Goal: Obtain resource: Obtain resource

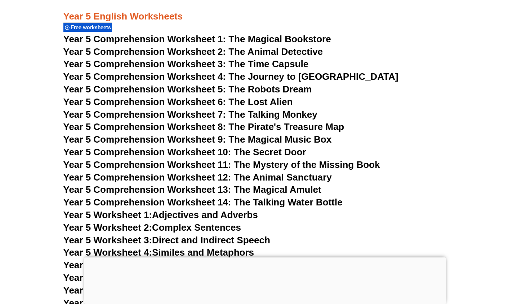
scroll to position [3463, 0]
click at [102, 27] on span "Free worksheets" at bounding box center [92, 28] width 42 height 6
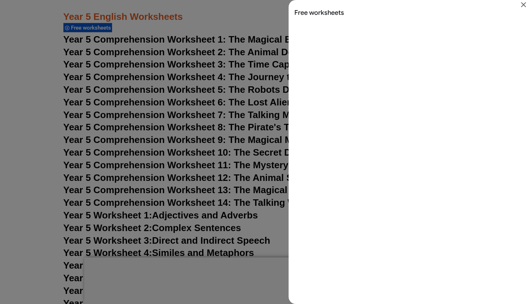
click at [524, 5] on icon "Close" at bounding box center [523, 4] width 5 height 5
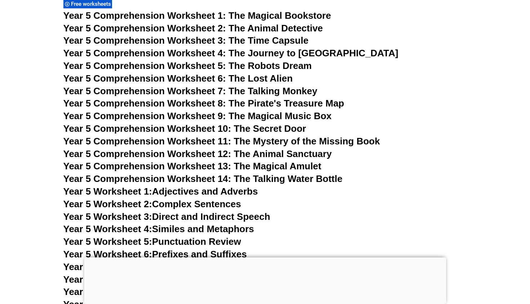
scroll to position [3487, 0]
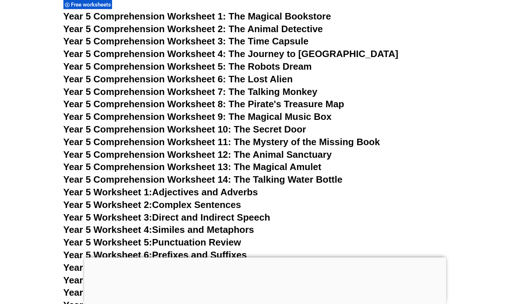
click at [213, 53] on span "Year 5 Comprehension Worksheet 4: The Journey to [GEOGRAPHIC_DATA]" at bounding box center [230, 53] width 335 height 11
click at [257, 27] on span "Year 5 Comprehension Worksheet 2: The Animal Detective" at bounding box center [193, 28] width 260 height 11
click at [252, 39] on span "Year 5 Comprehension Worksheet 3: The Time Capsule" at bounding box center [186, 41] width 246 height 11
click at [310, 54] on span "Year 5 Comprehension Worksheet 4: The Journey to [GEOGRAPHIC_DATA]" at bounding box center [230, 53] width 335 height 11
click at [268, 69] on span "Year 5 Comprehension Worksheet 5: The Robots Dream" at bounding box center [187, 66] width 249 height 11
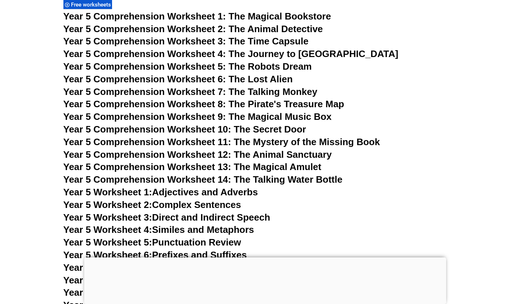
click at [235, 78] on span "Year 5 Comprehension Worksheet 6: The Lost Alien" at bounding box center [178, 79] width 230 height 11
click at [259, 93] on span "Year 5 Comprehension Worksheet 7: The Talking Monkey" at bounding box center [190, 91] width 254 height 11
click at [252, 107] on span "Year 5 Comprehension Worksheet 8: The Pirate's Treasure Map" at bounding box center [203, 103] width 281 height 11
click at [213, 118] on span "Year 5 Comprehension Worksheet 9: The Magical Music Box" at bounding box center [197, 116] width 269 height 11
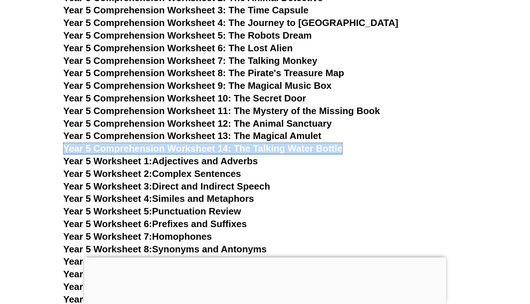
scroll to position [3519, 0]
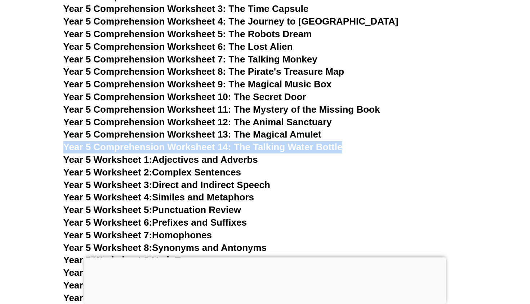
click at [230, 186] on link "Year 5 Worksheet 3: Direct and Indirect Speech" at bounding box center [166, 184] width 207 height 11
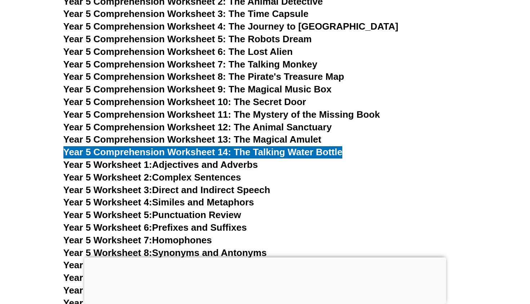
scroll to position [3516, 0]
